Goal: Browse casually

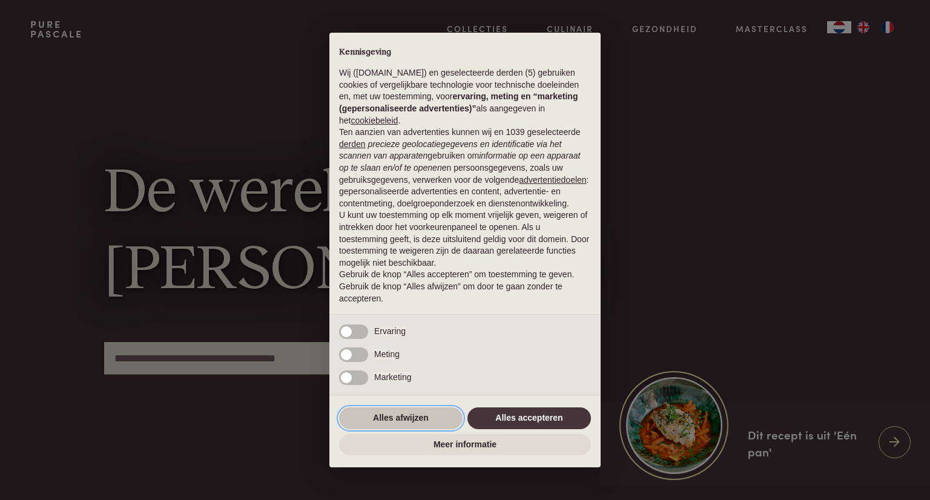
click at [415, 418] on button "Alles afwijzen" at bounding box center [400, 418] width 123 height 22
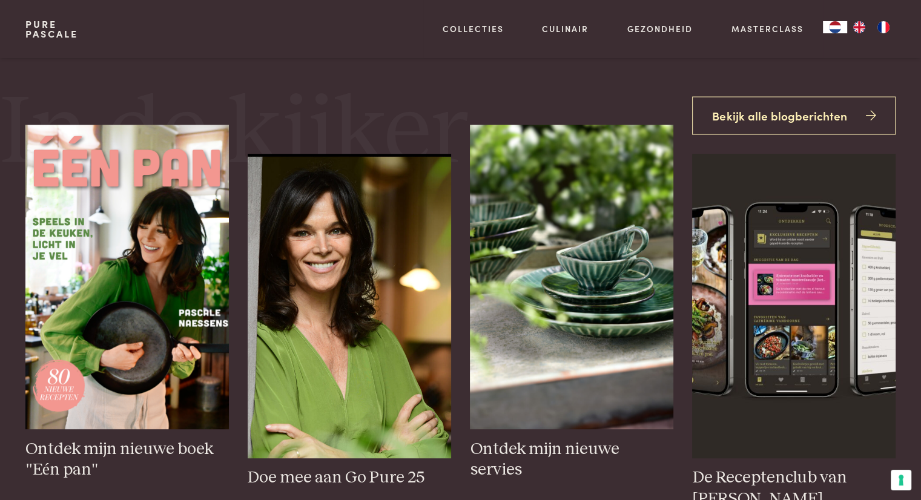
scroll to position [484, 0]
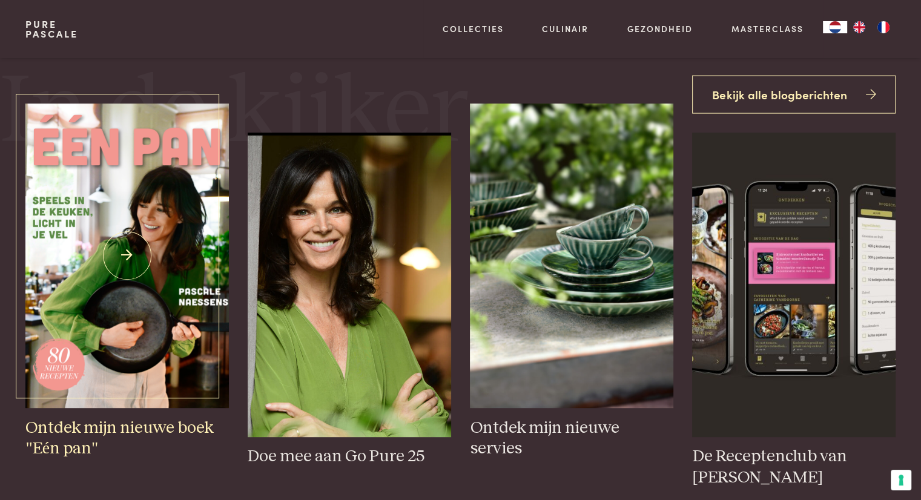
click at [117, 219] on img at bounding box center [126, 256] width 203 height 304
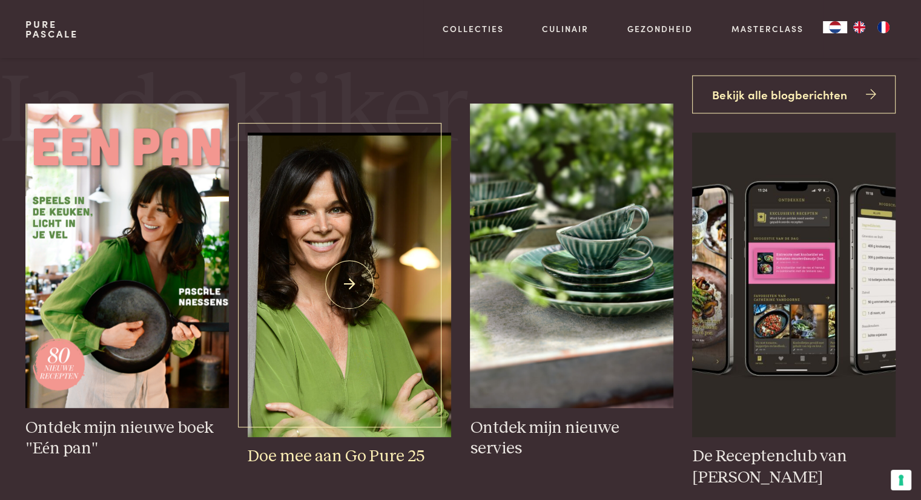
click at [366, 259] on img at bounding box center [349, 285] width 203 height 304
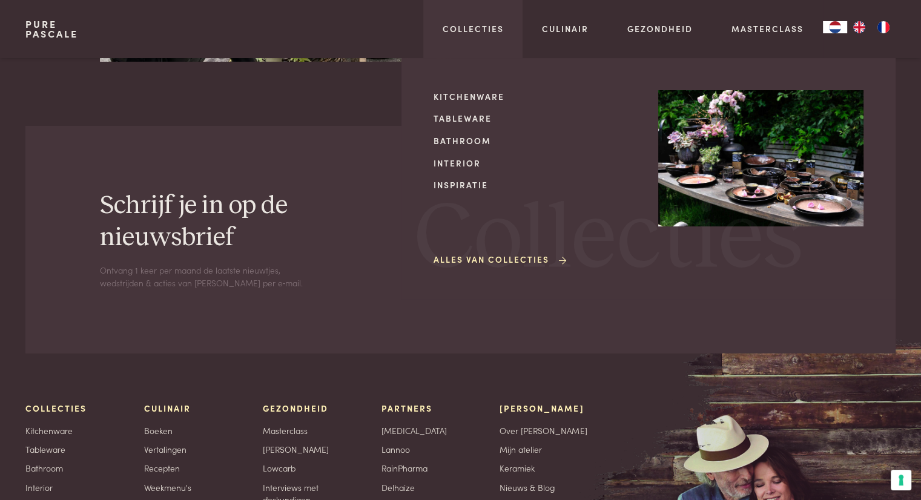
scroll to position [4036, 0]
